Goal: Task Accomplishment & Management: Manage account settings

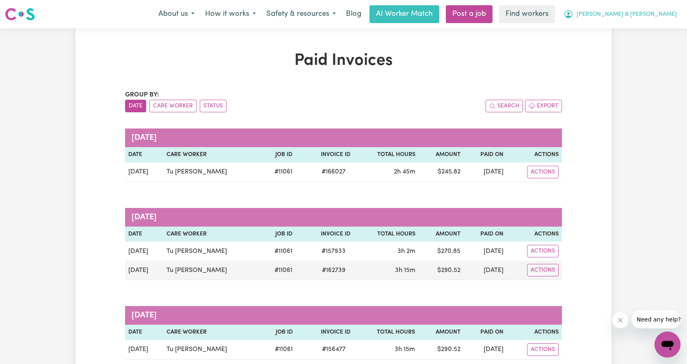
click at [573, 19] on icon "My Account" at bounding box center [568, 14] width 10 height 10
click at [636, 54] on link "Logout" at bounding box center [649, 46] width 64 height 15
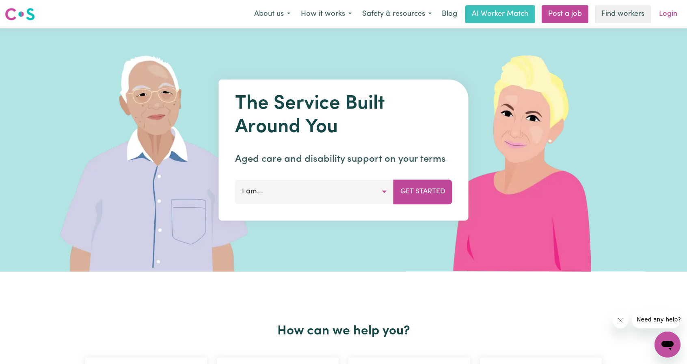
click at [670, 13] on link "Login" at bounding box center [668, 14] width 28 height 18
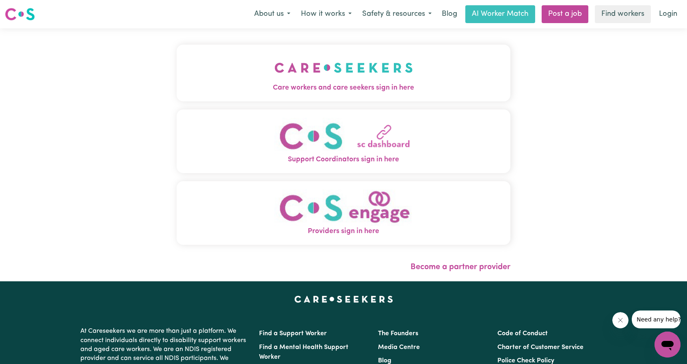
click at [262, 86] on span "Care workers and care seekers sign in here" at bounding box center [344, 88] width 334 height 11
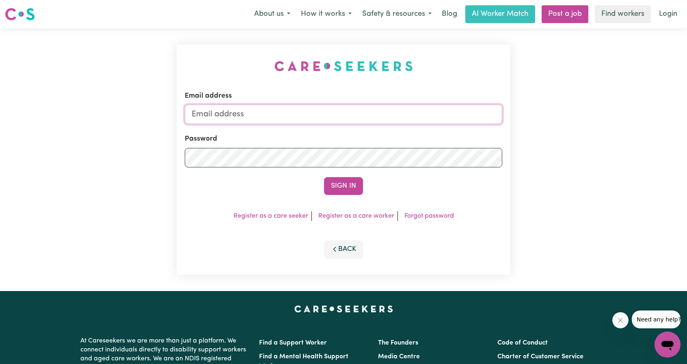
click at [368, 124] on input "Email address" at bounding box center [343, 114] width 317 height 19
click at [444, 150] on form "Email address superuser~ethan@careseekers.com.au Password Sign In" at bounding box center [343, 143] width 317 height 104
type input "superuser~NoahSerrano@careseekers.com.au"
click at [361, 188] on button "Sign In" at bounding box center [343, 186] width 39 height 18
